Goal: Find specific page/section: Find specific page/section

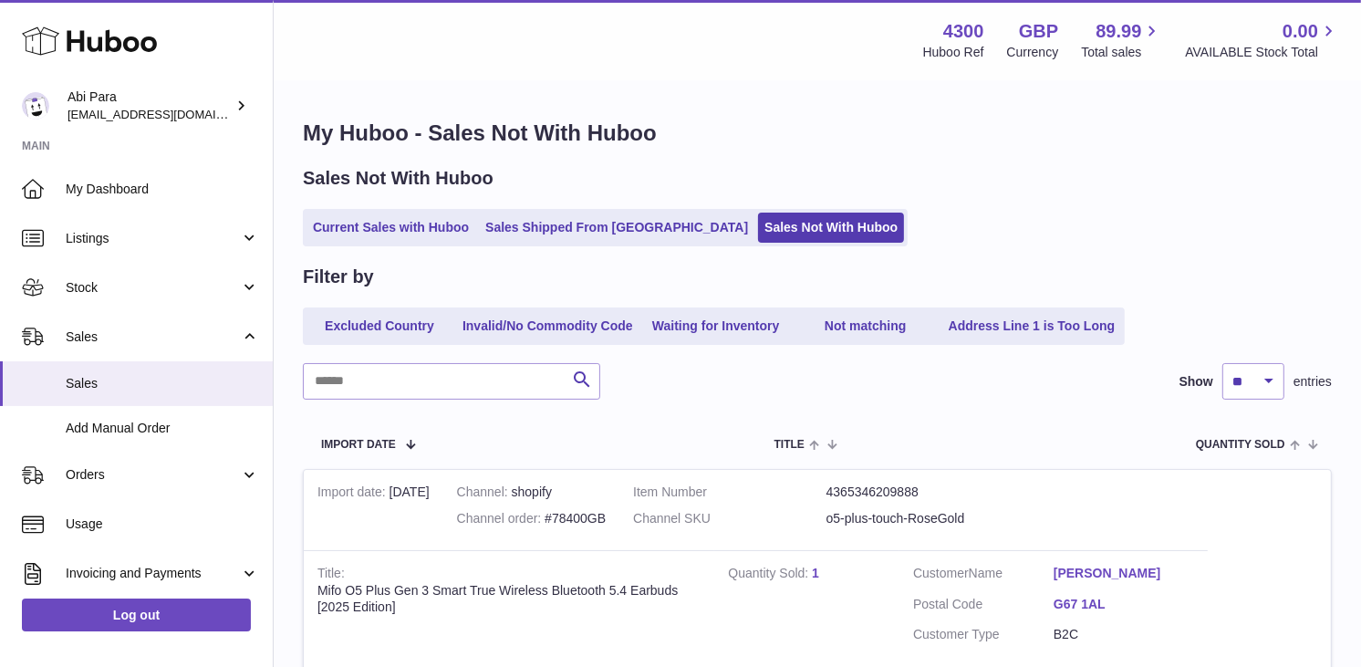
drag, startPoint x: 123, startPoint y: 1, endPoint x: 306, endPoint y: 77, distance: 197.5
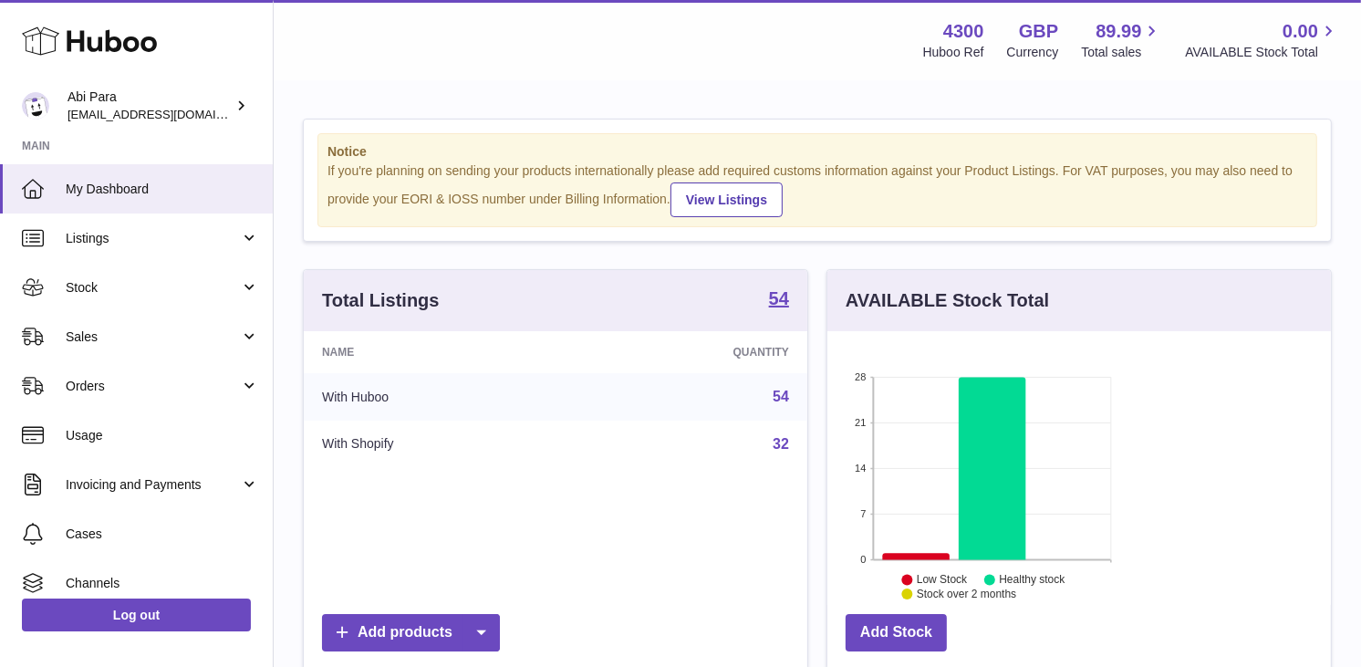
scroll to position [285, 329]
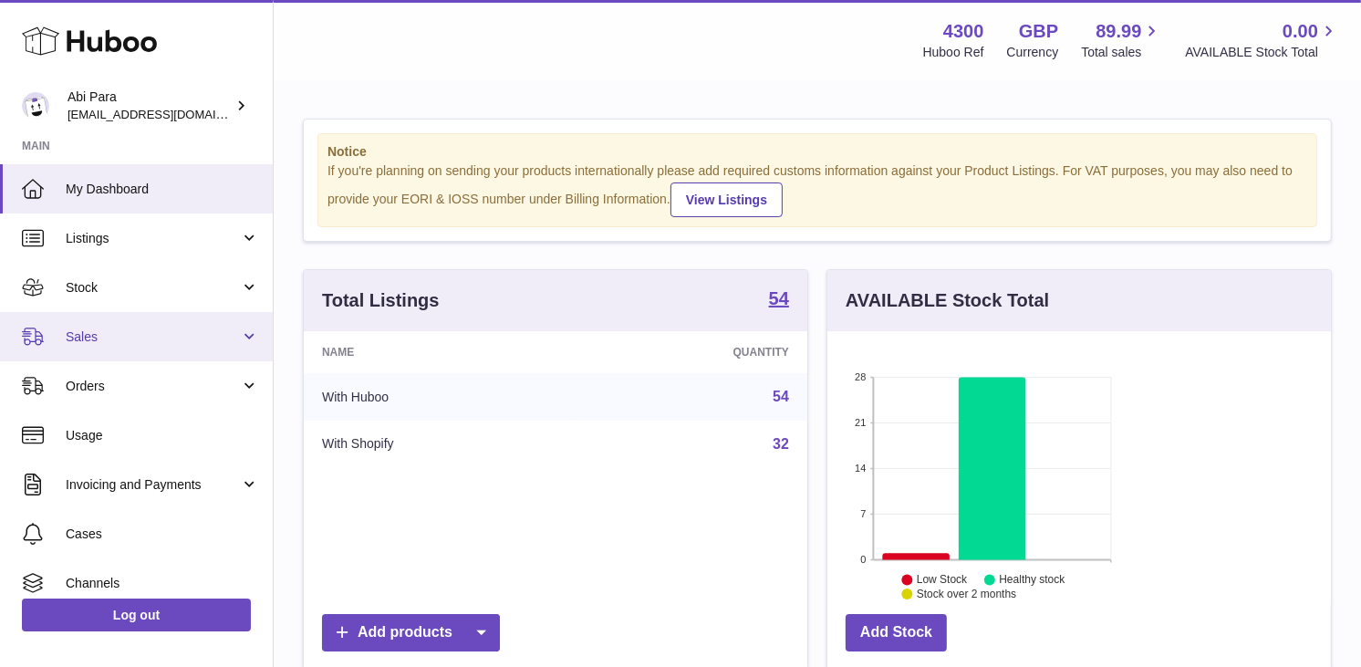
click at [155, 347] on link "Sales" at bounding box center [136, 336] width 273 height 49
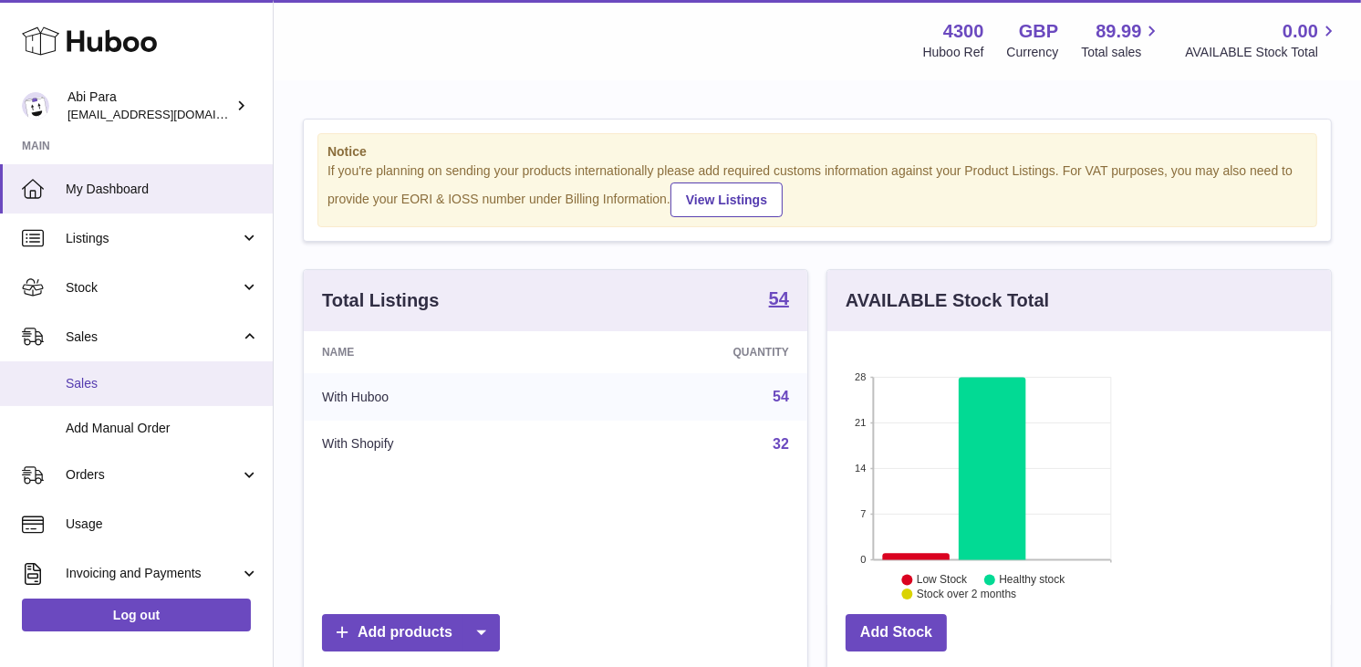
click at [148, 395] on link "Sales" at bounding box center [136, 383] width 273 height 45
